Goal: Task Accomplishment & Management: Manage account settings

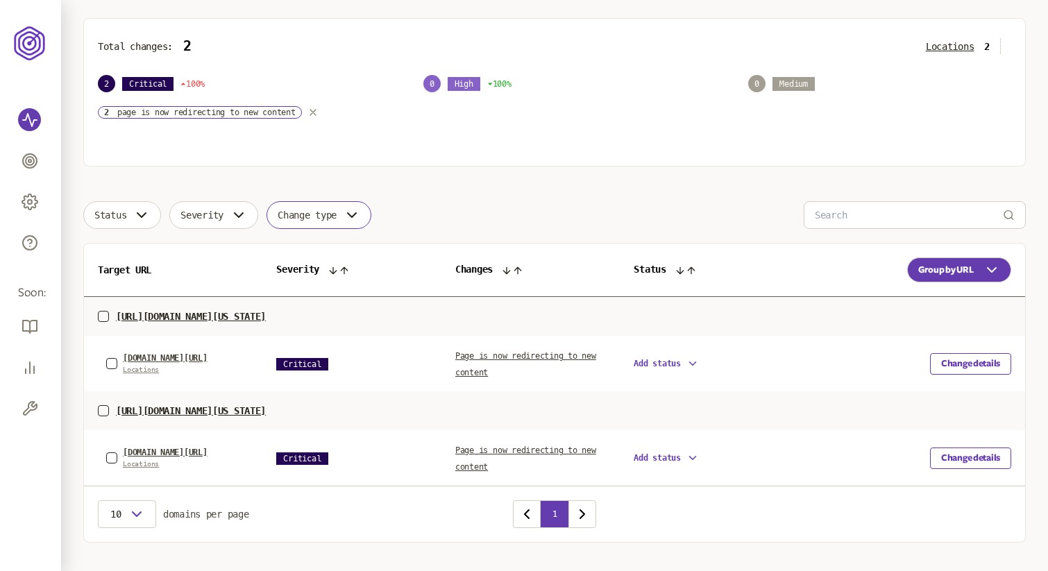
scroll to position [185, 0]
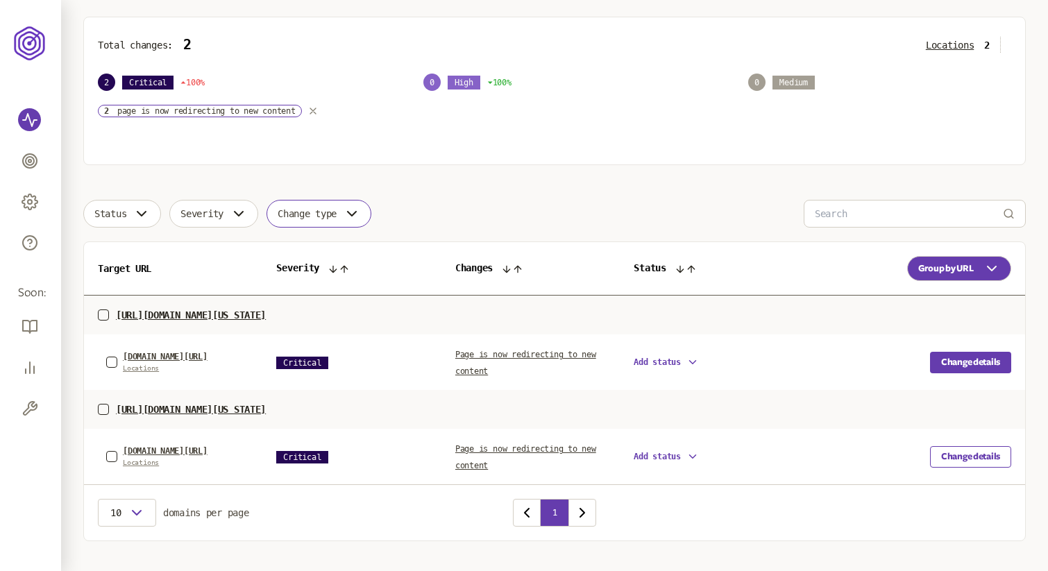
click at [972, 368] on button "Change details" at bounding box center [970, 363] width 81 height 22
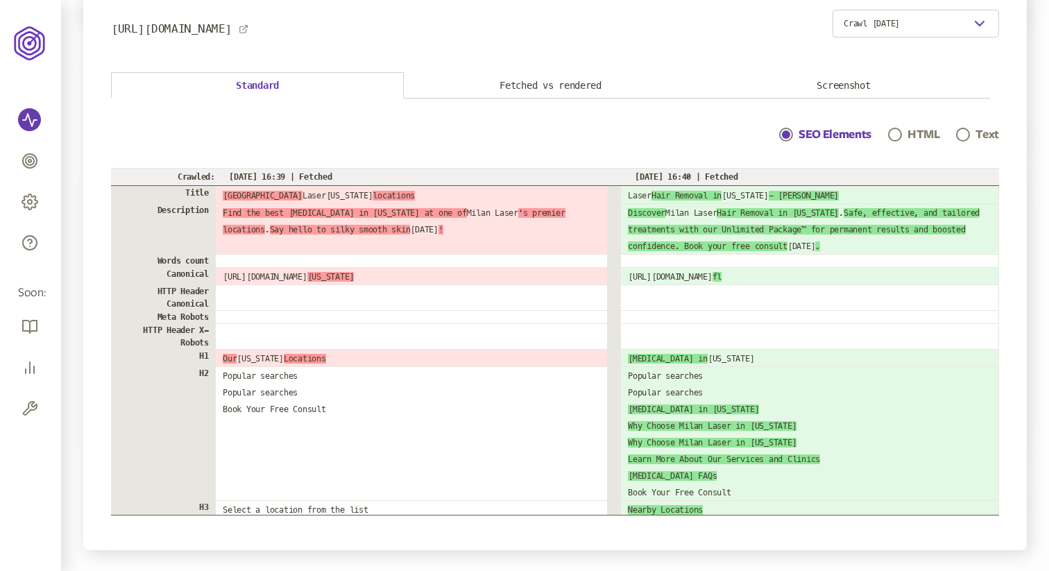
scroll to position [87, 0]
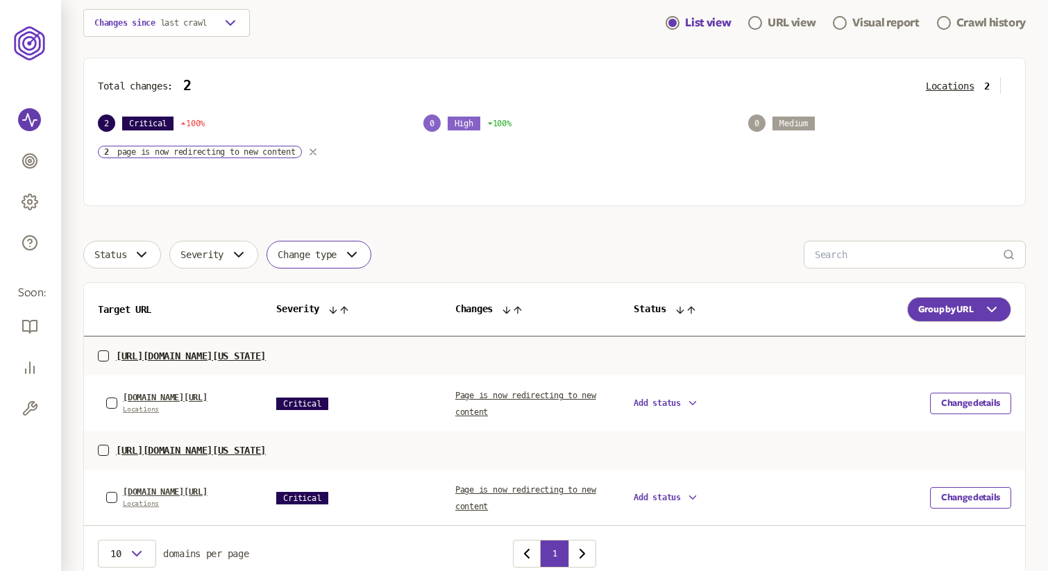
scroll to position [167, 0]
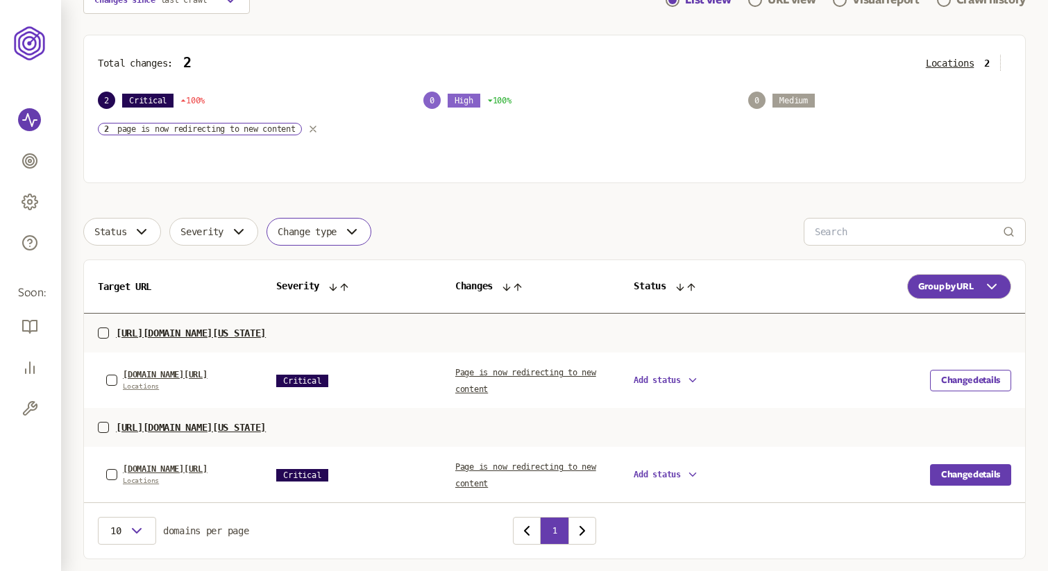
click at [973, 483] on button "Change details" at bounding box center [970, 475] width 81 height 22
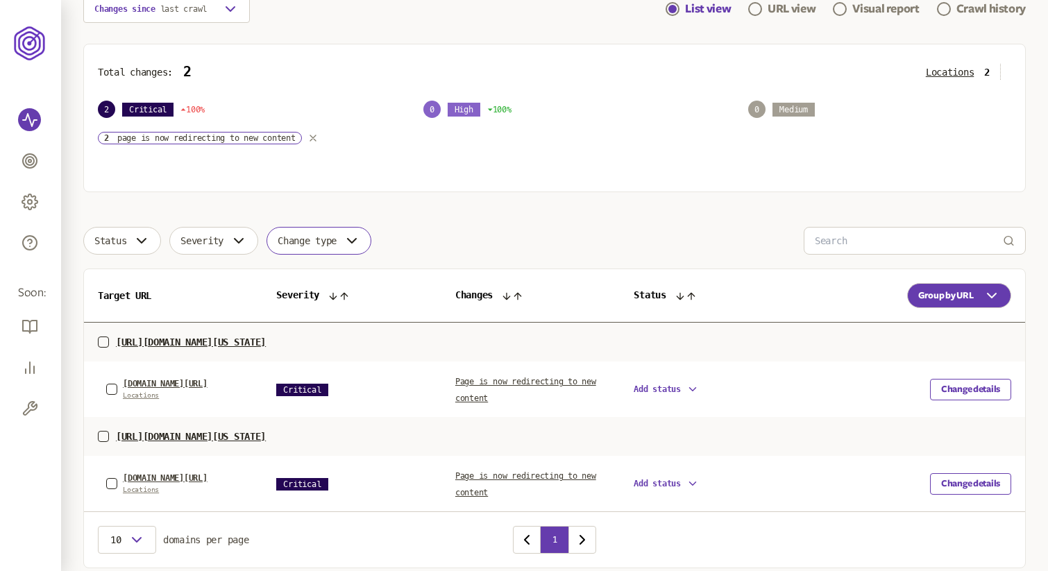
scroll to position [167, 0]
